Goal: Book appointment/travel/reservation

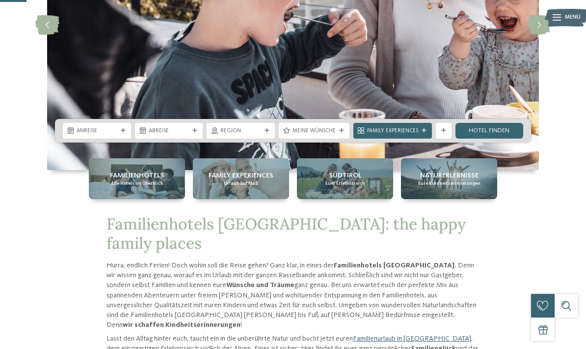
scroll to position [160, 0]
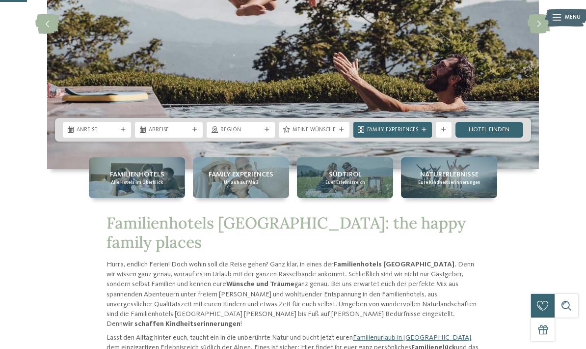
click at [108, 134] on span "Anreise" at bounding box center [97, 130] width 41 height 8
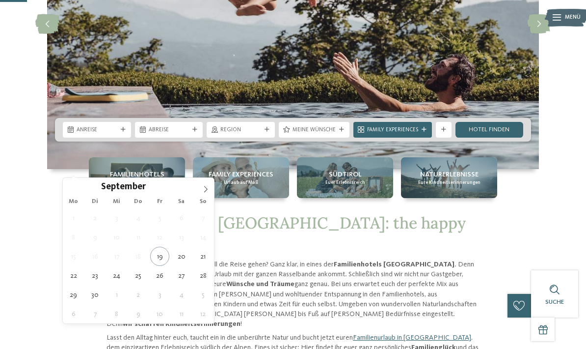
click at [202, 193] on icon at bounding box center [205, 189] width 7 height 7
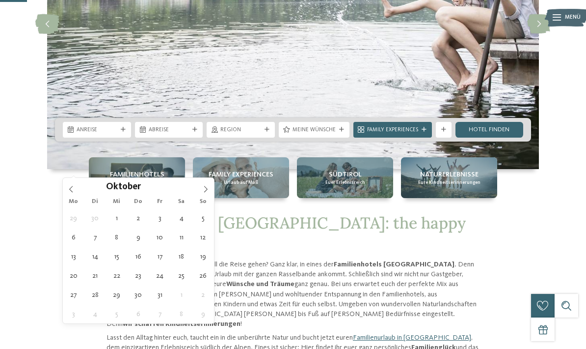
type div "[DATE]"
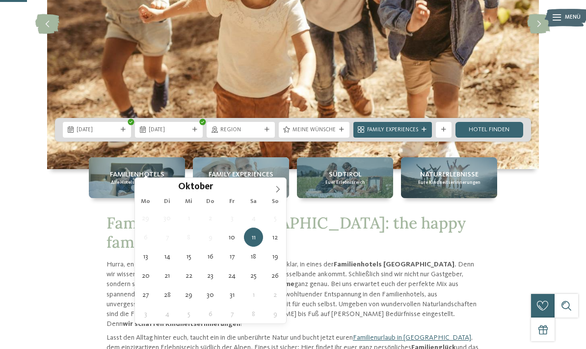
type div "[DATE]"
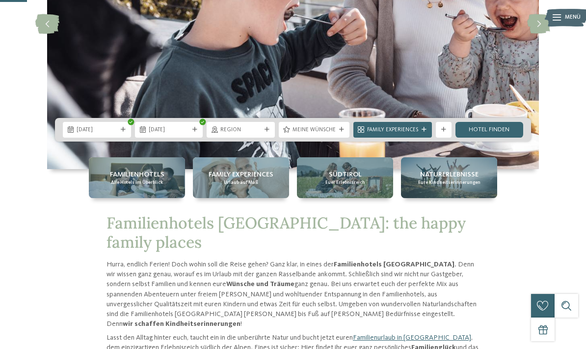
click at [82, 134] on span "[DATE]" at bounding box center [97, 130] width 41 height 8
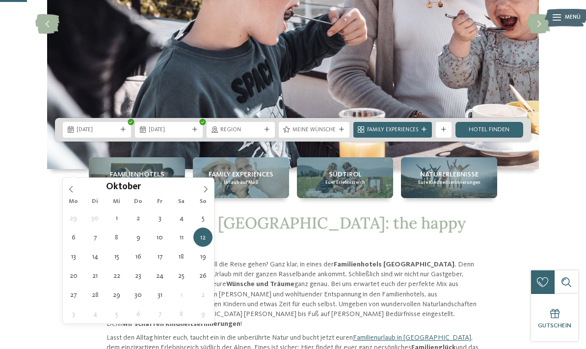
type div "[DATE]"
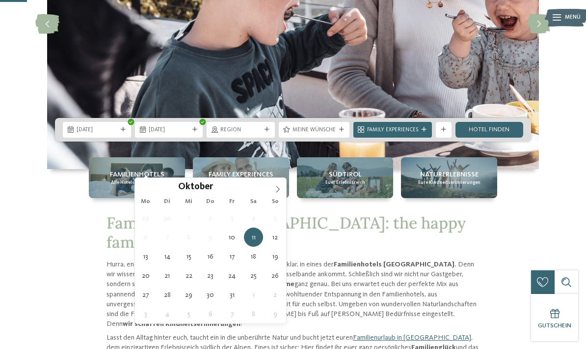
type div "[DATE]"
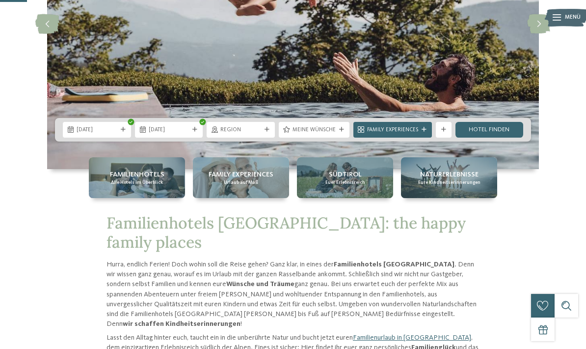
click at [259, 134] on span "Region" at bounding box center [240, 130] width 41 height 8
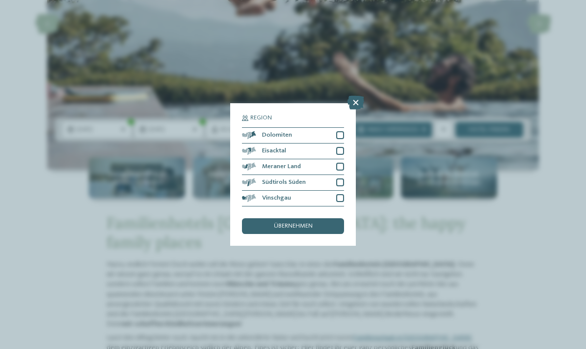
click at [342, 131] on div at bounding box center [340, 135] width 8 height 8
click at [342, 147] on div at bounding box center [340, 151] width 8 height 8
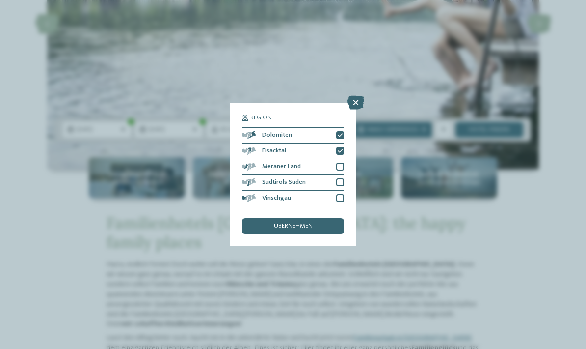
click at [342, 163] on div at bounding box center [340, 167] width 8 height 8
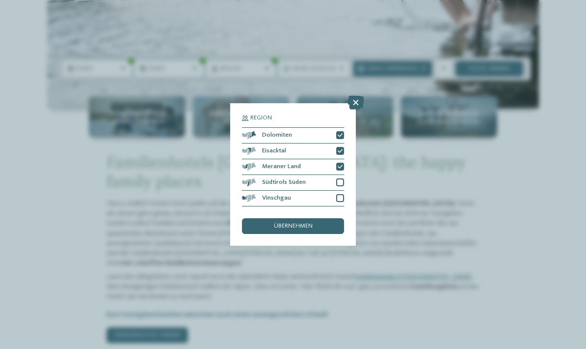
scroll to position [205, 0]
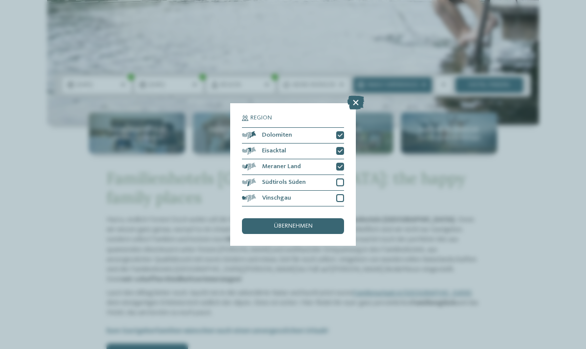
click at [343, 178] on div at bounding box center [340, 182] width 8 height 8
click at [327, 218] on div "übernehmen" at bounding box center [293, 226] width 102 height 16
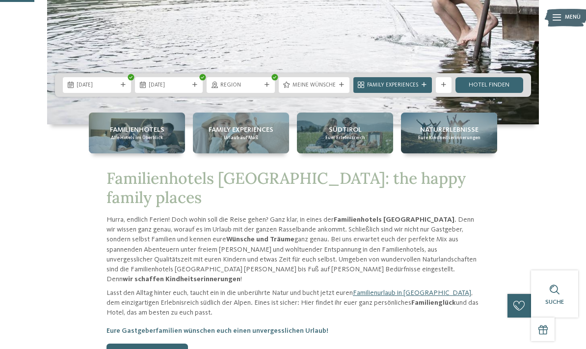
click at [336, 89] on div "Meine Wünsche" at bounding box center [314, 85] width 47 height 8
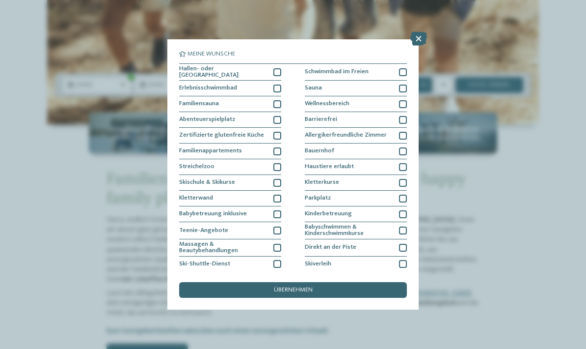
scroll to position [220, 0]
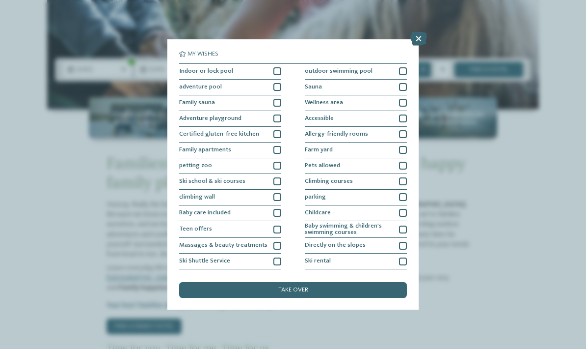
click at [364, 282] on div "take over" at bounding box center [293, 290] width 228 height 16
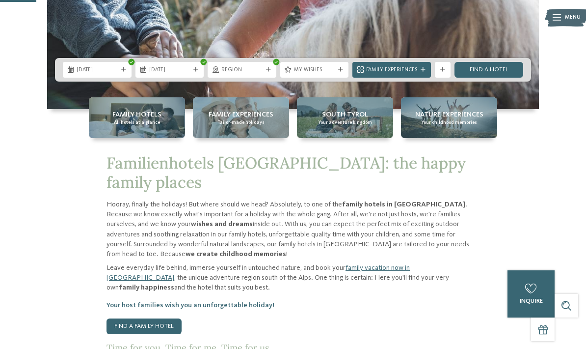
click at [267, 78] on div "Region" at bounding box center [242, 70] width 69 height 16
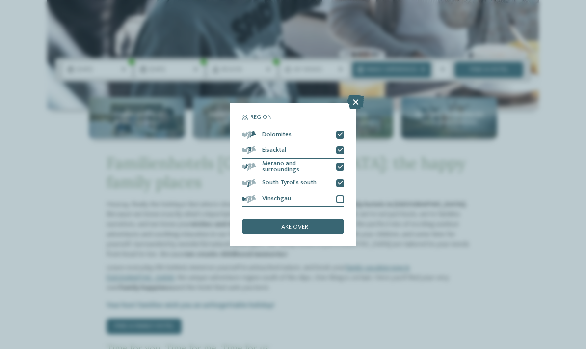
click at [342, 195] on div at bounding box center [340, 199] width 8 height 8
click at [330, 219] on div "take over" at bounding box center [293, 227] width 102 height 16
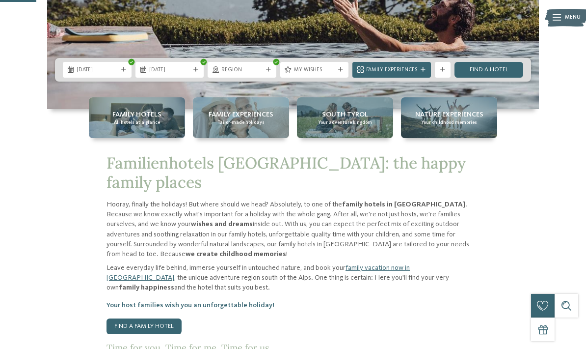
click at [420, 72] on div at bounding box center [423, 69] width 8 height 5
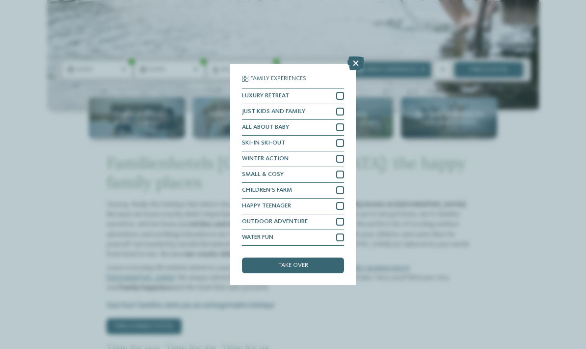
click at [342, 202] on div at bounding box center [340, 206] width 8 height 8
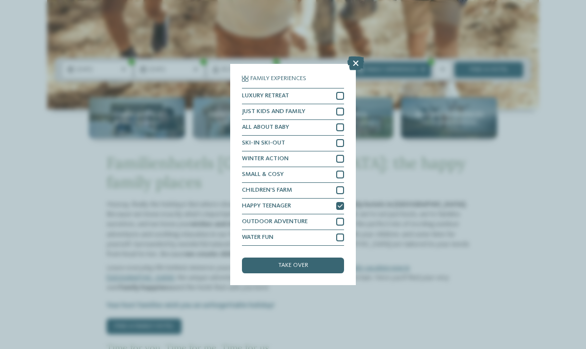
click at [340, 202] on div at bounding box center [340, 206] width 8 height 8
click at [331, 257] on div "take over" at bounding box center [293, 265] width 102 height 16
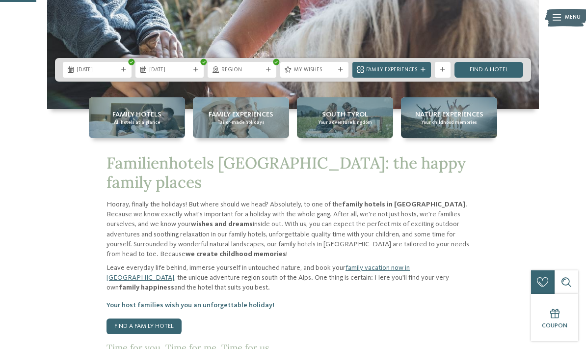
click at [446, 72] on div at bounding box center [443, 69] width 8 height 5
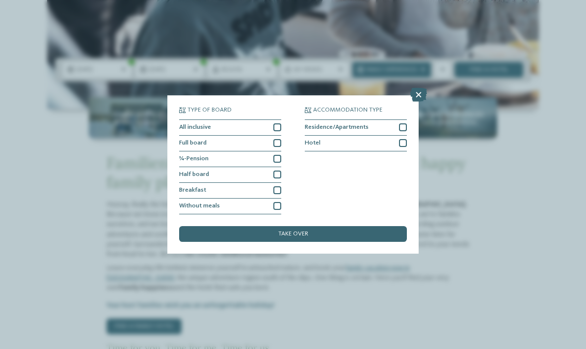
click at [379, 226] on div "take over" at bounding box center [293, 234] width 228 height 16
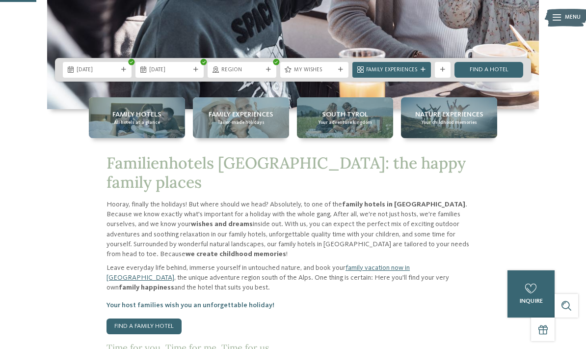
click at [445, 72] on icon at bounding box center [442, 69] width 5 height 5
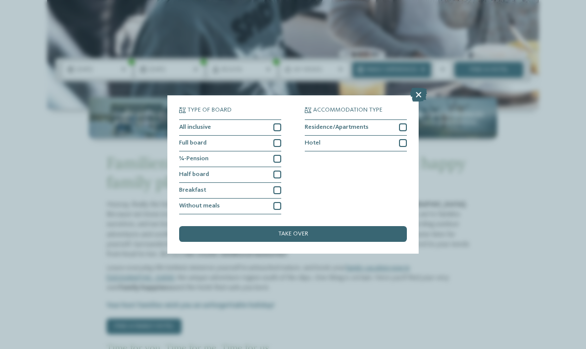
click at [275, 186] on div at bounding box center [278, 190] width 8 height 8
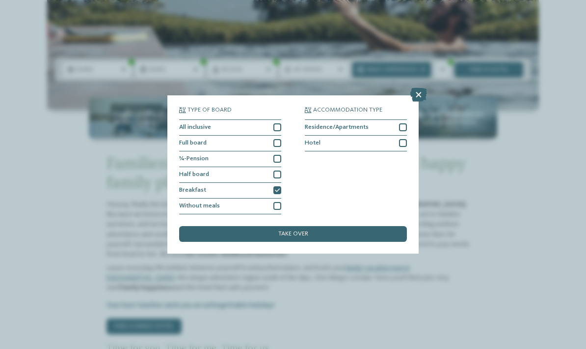
click at [363, 226] on div "take over" at bounding box center [293, 234] width 228 height 16
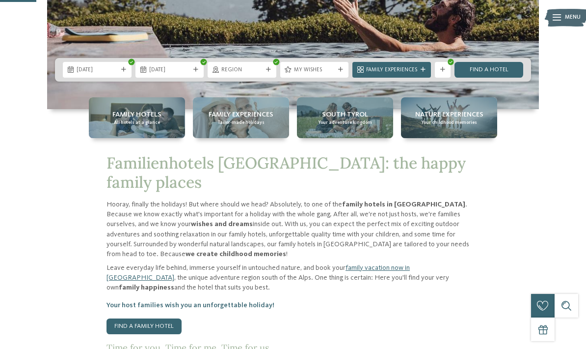
click at [447, 78] on div "Show more filters" at bounding box center [443, 70] width 16 height 16
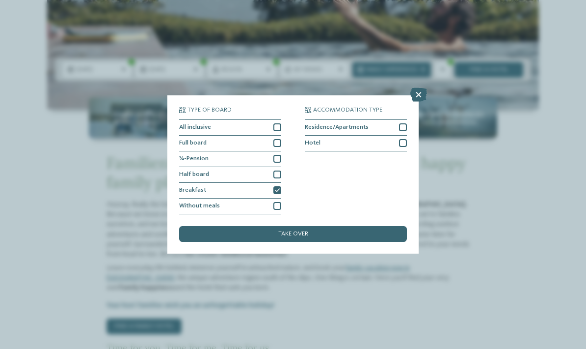
click at [278, 188] on icon at bounding box center [277, 190] width 5 height 5
click at [355, 226] on div "take over" at bounding box center [293, 234] width 228 height 16
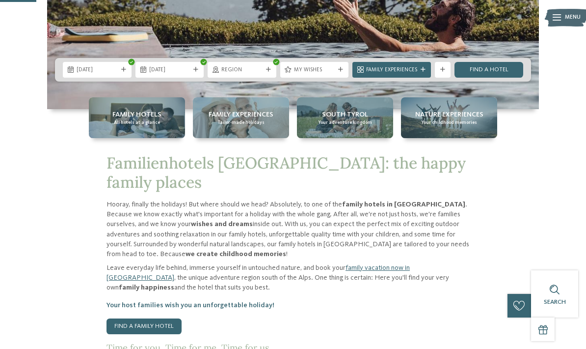
click at [502, 73] on font "Find a hotel" at bounding box center [489, 69] width 39 height 6
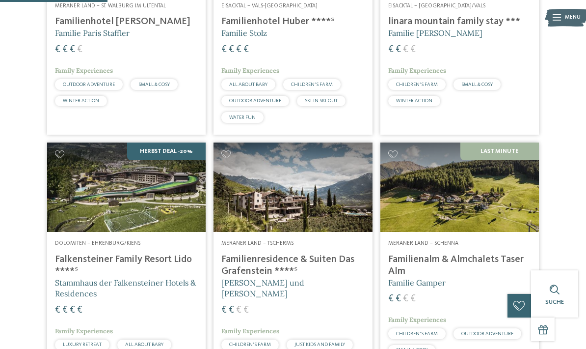
scroll to position [390, 0]
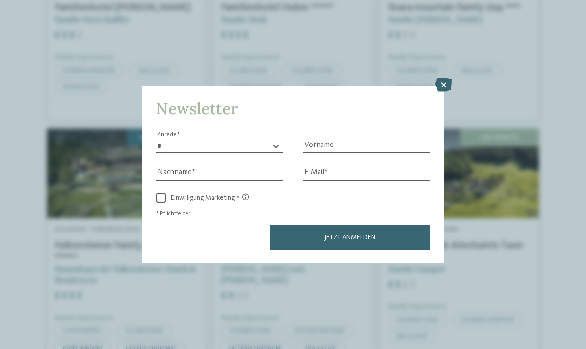
click at [445, 78] on icon at bounding box center [444, 85] width 17 height 14
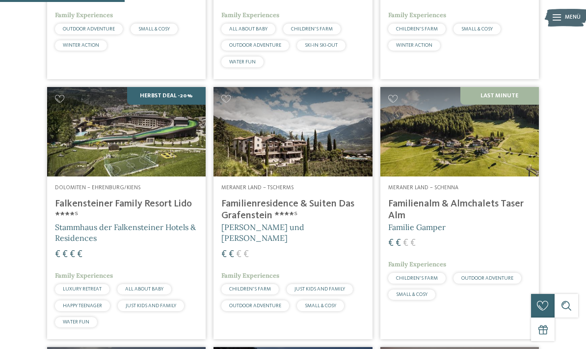
scroll to position [434, 0]
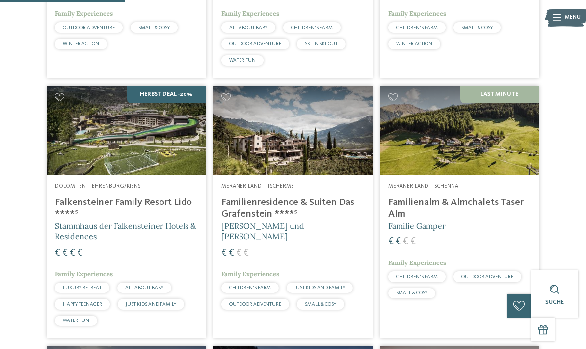
click at [74, 154] on img at bounding box center [126, 129] width 159 height 89
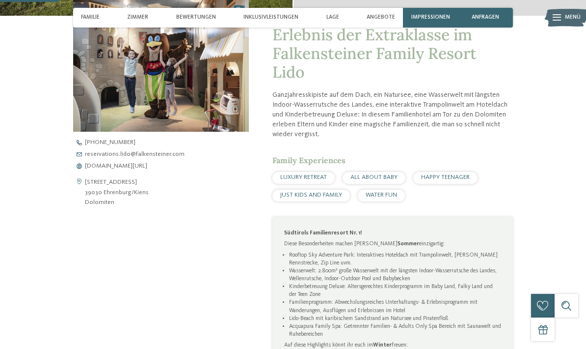
scroll to position [277, 0]
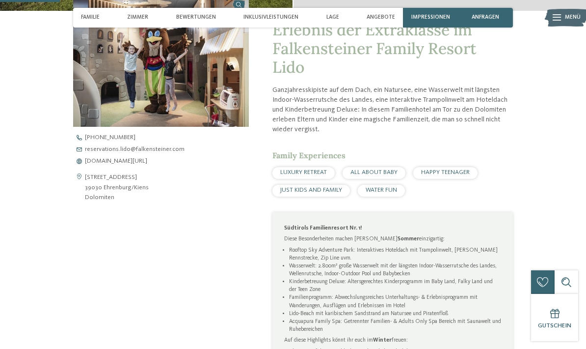
click at [91, 185] on address "[STREET_ADDRESS] 39030 [GEOGRAPHIC_DATA]/[GEOGRAPHIC_DATA] Dolomiten" at bounding box center [117, 187] width 64 height 30
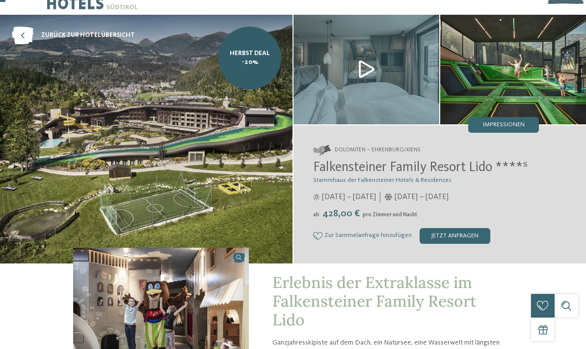
scroll to position [64, 0]
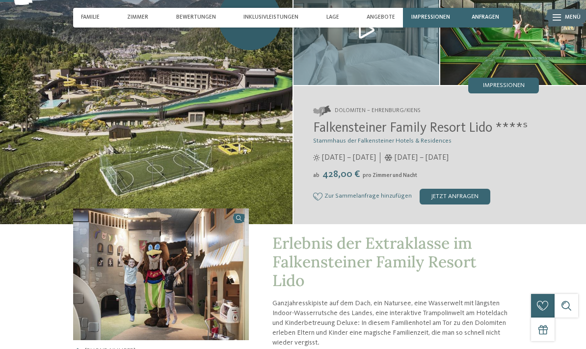
click at [468, 199] on div "jetzt anfragen" at bounding box center [455, 197] width 71 height 16
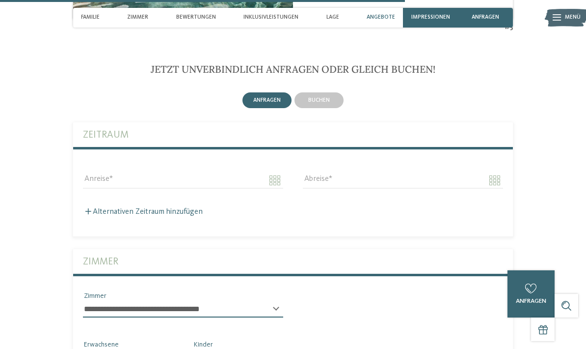
scroll to position [1906, 0]
